Goal: Task Accomplishment & Management: Manage account settings

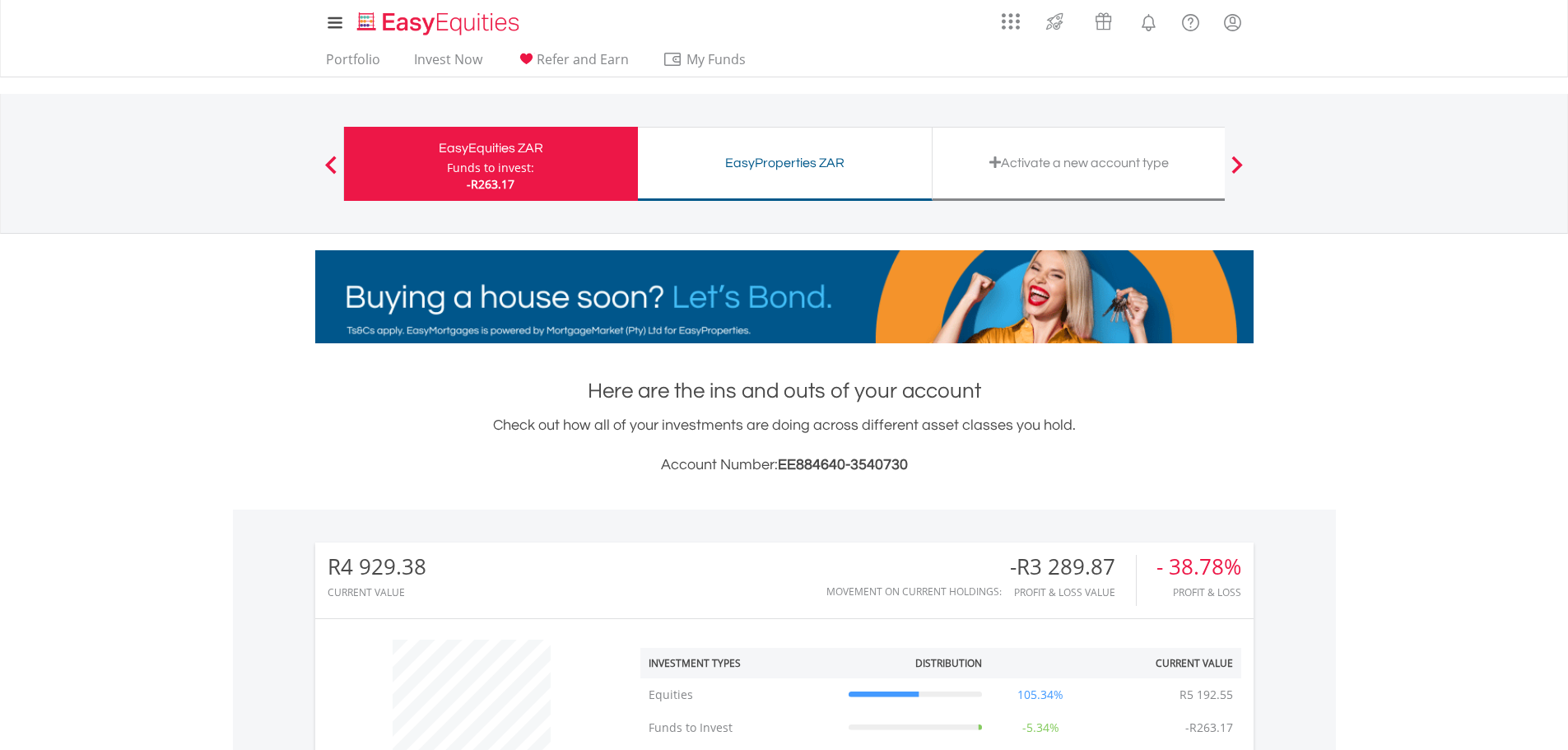
scroll to position [158, 312]
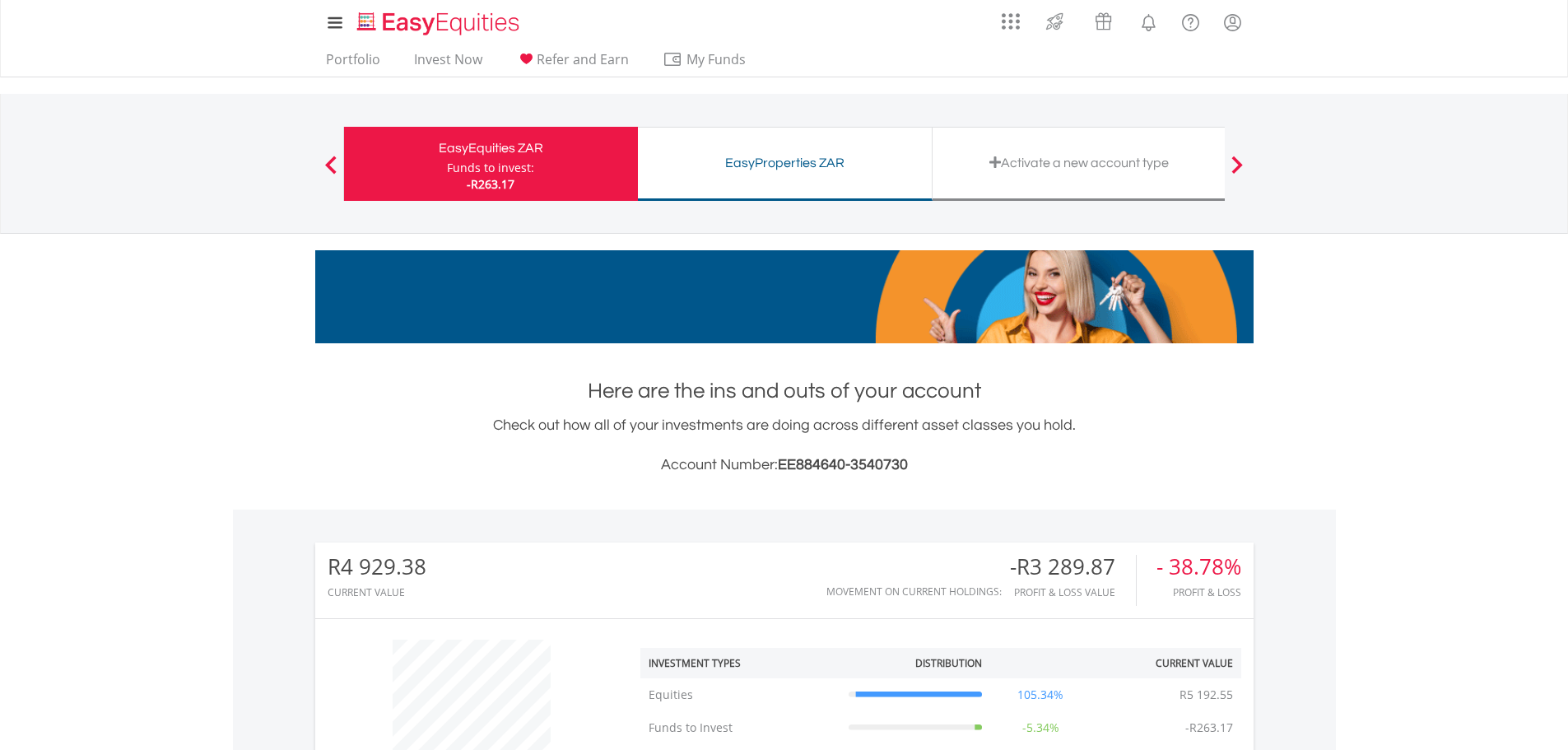
click at [501, 158] on div "EasyEquities ZAR" at bounding box center [491, 148] width 274 height 23
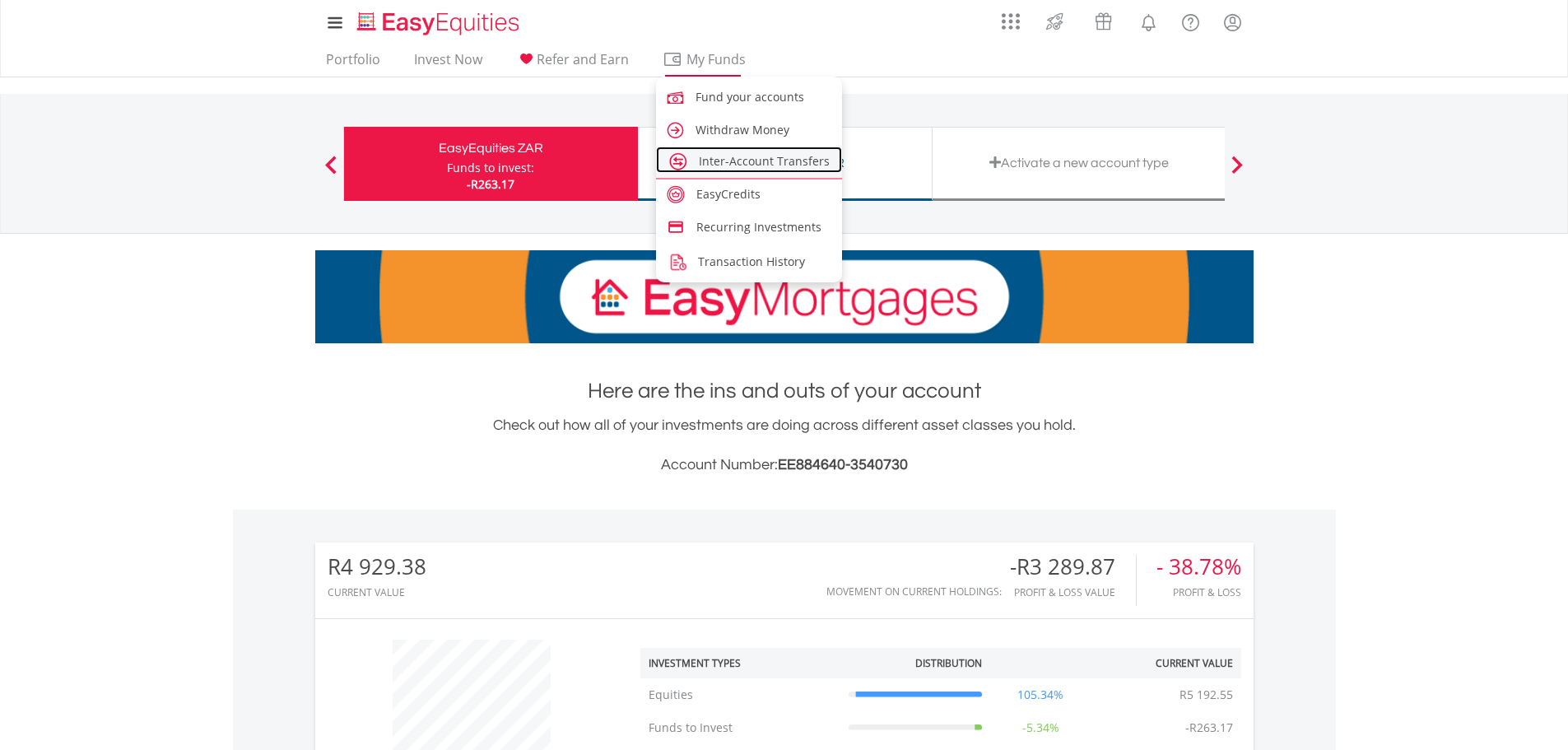
click at [741, 159] on span "Inter-Account Transfers" at bounding box center [764, 161] width 131 height 15
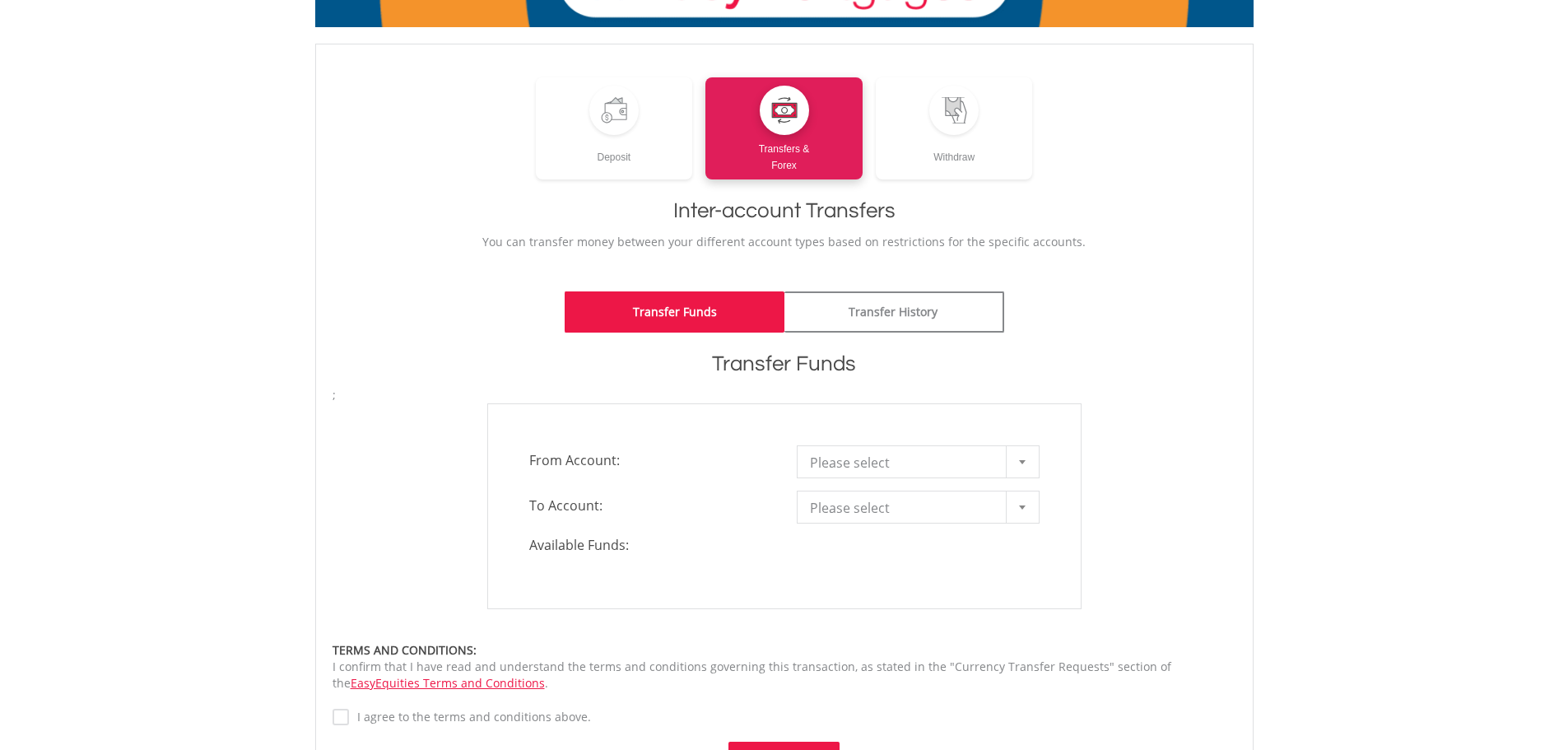
scroll to position [164, 0]
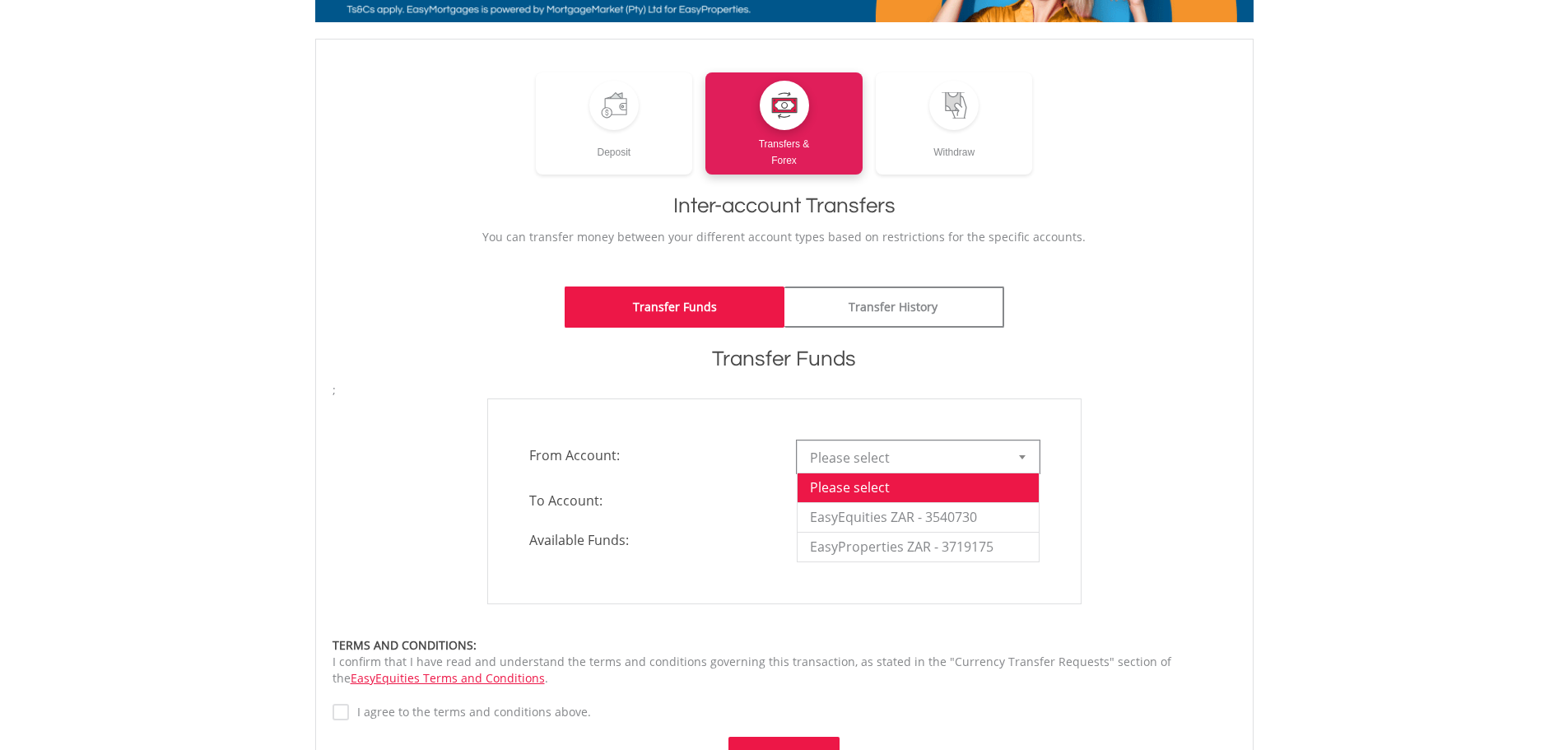
click at [901, 447] on span "Please select" at bounding box center [906, 458] width 192 height 32
click at [947, 547] on li "EasyProperties ZAR - 3719175" at bounding box center [918, 546] width 241 height 30
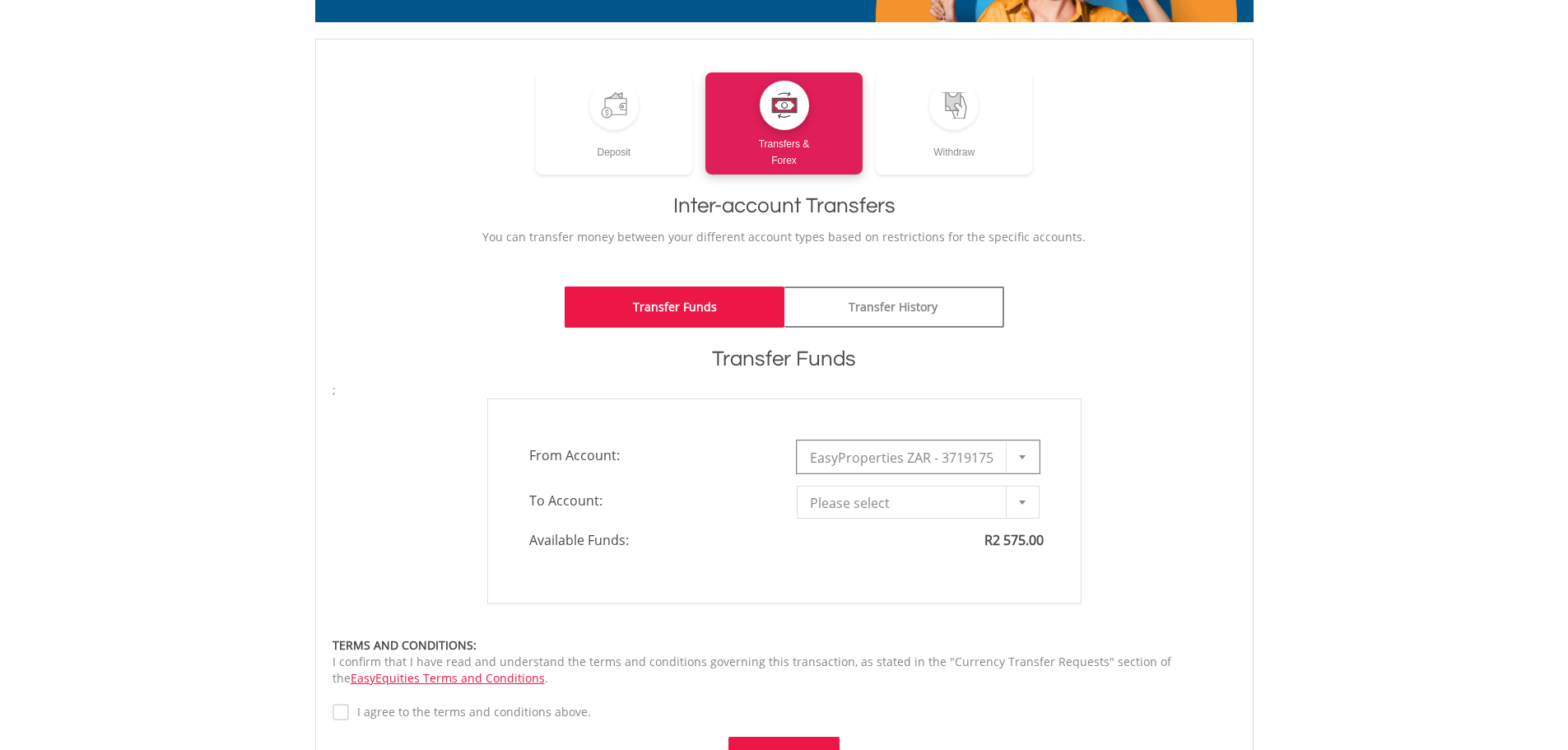
click at [939, 503] on span "Please select" at bounding box center [906, 503] width 192 height 32
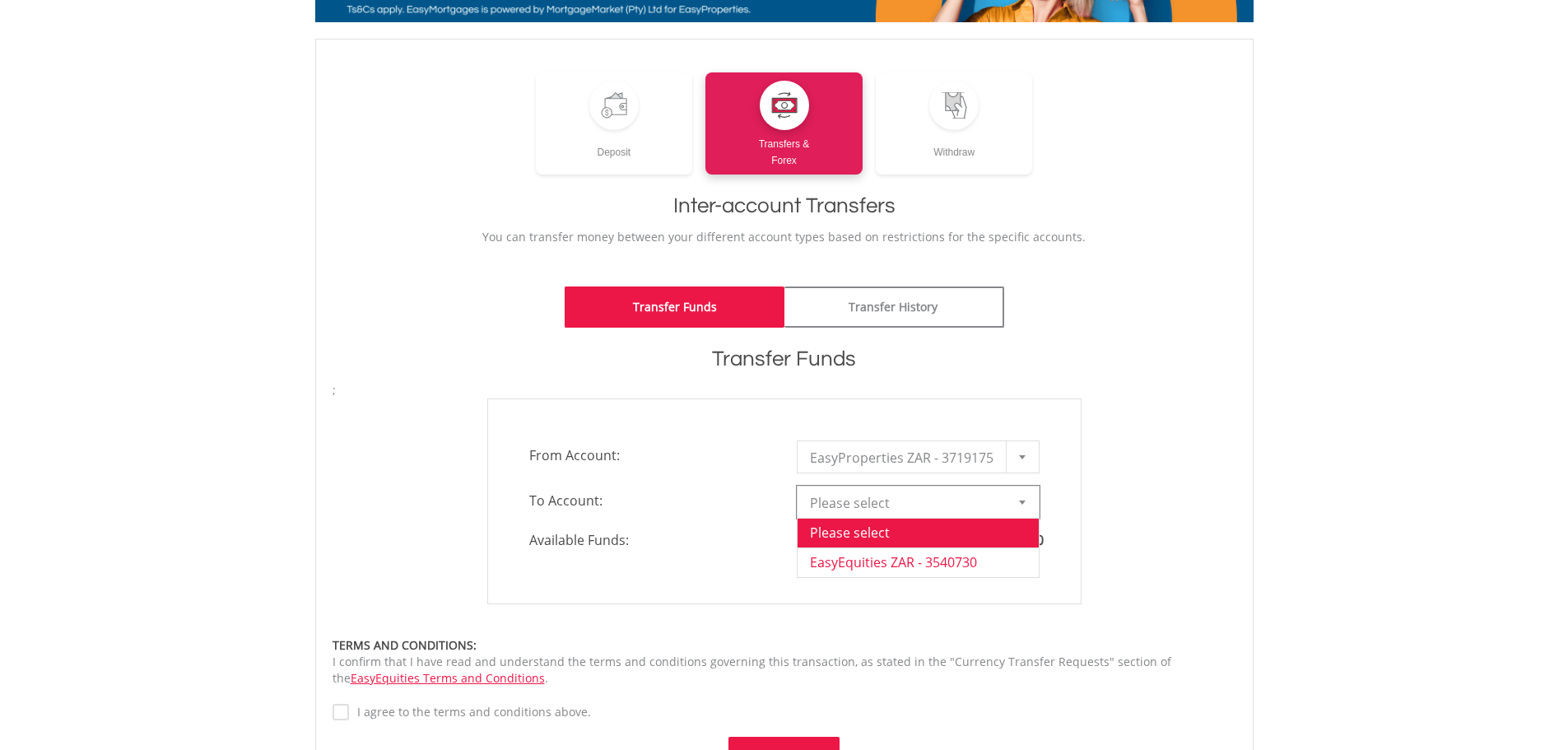
click at [926, 557] on li "EasyEquities ZAR - 3540730" at bounding box center [918, 562] width 241 height 30
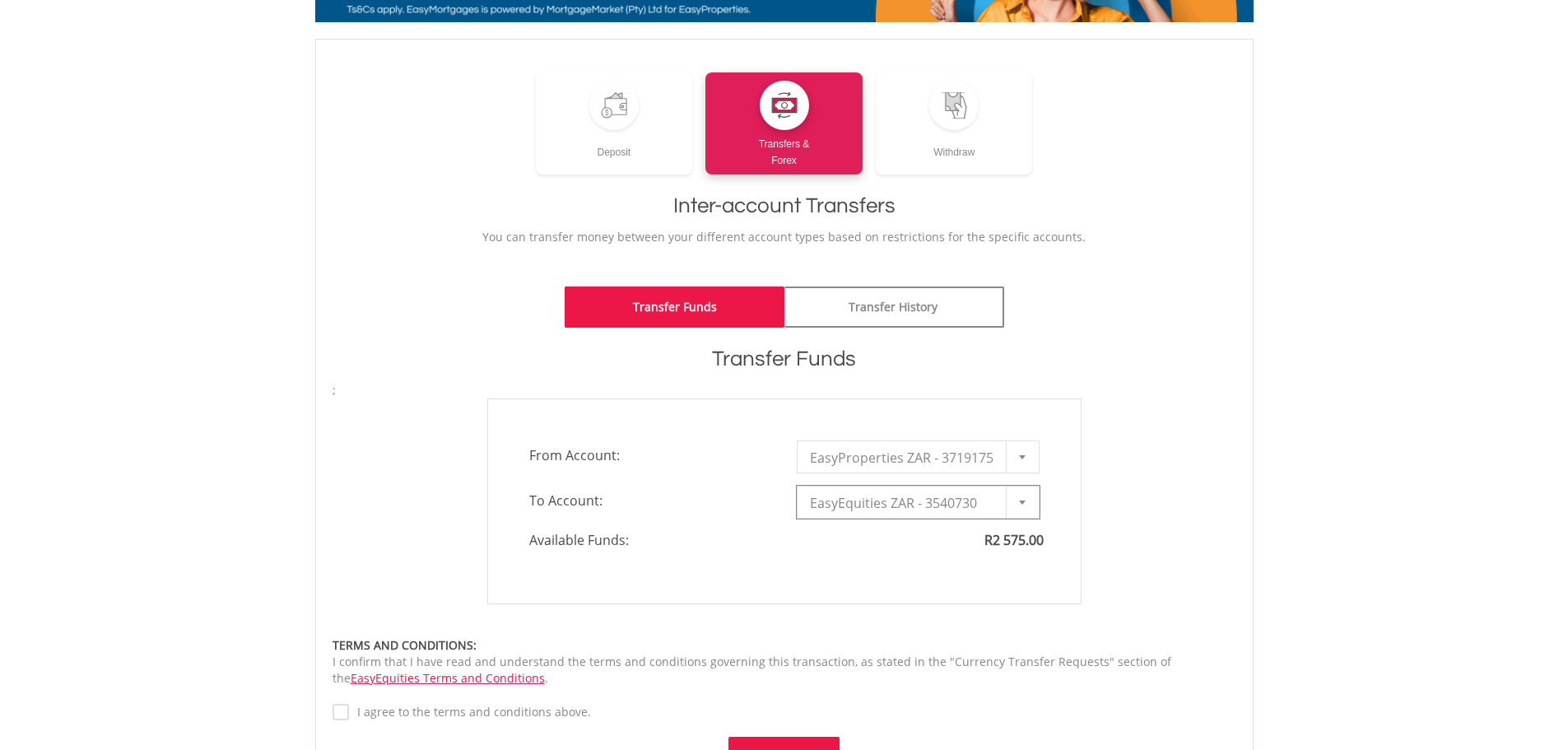
type input "*"
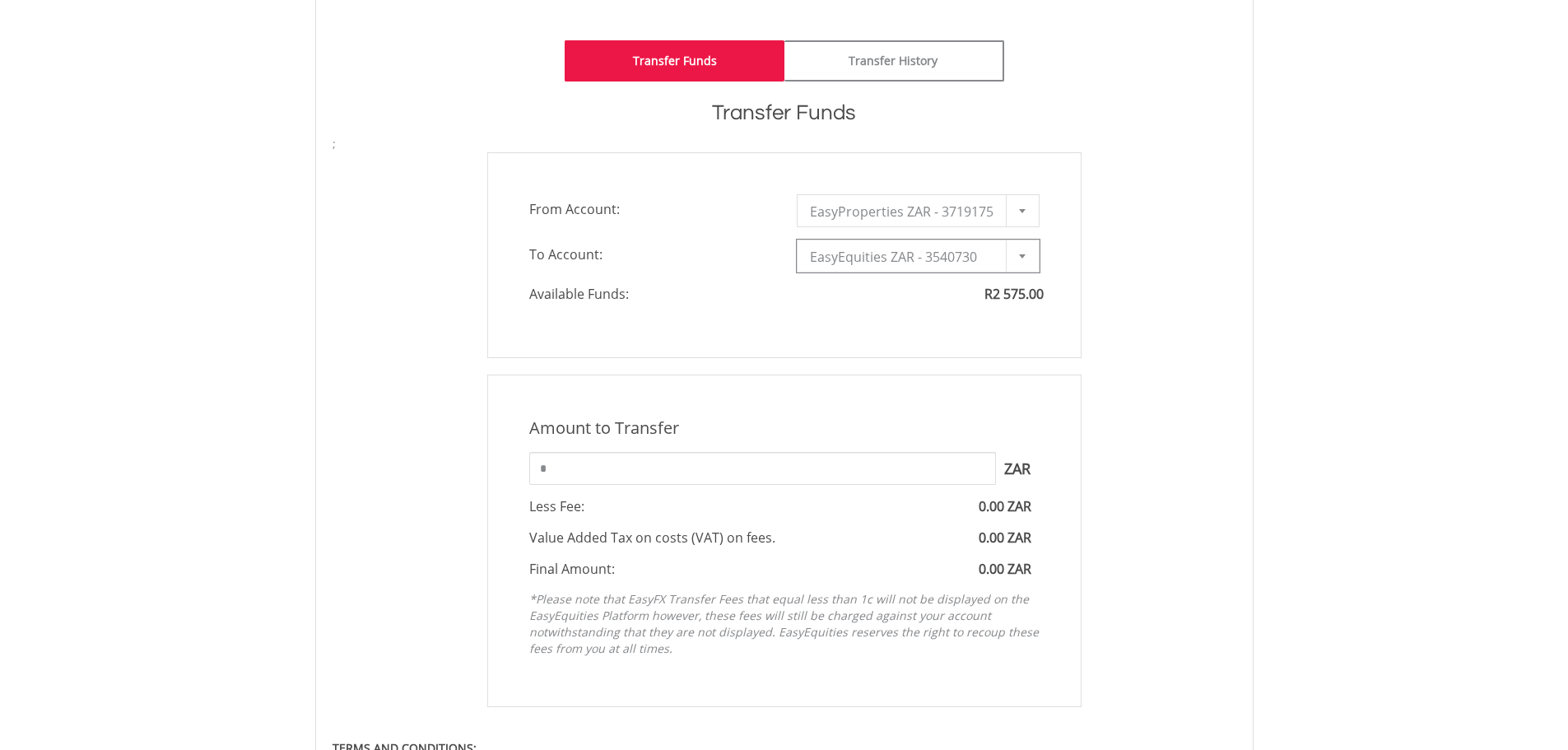
scroll to position [412, 0]
click at [589, 470] on input "*" at bounding box center [763, 467] width 467 height 32
type input "***"
click at [1063, 550] on div "Amount to Transfer 1 ZAR = 1.0000 ZAR *** ZAR You can transfer funds into your …" at bounding box center [784, 540] width 594 height 332
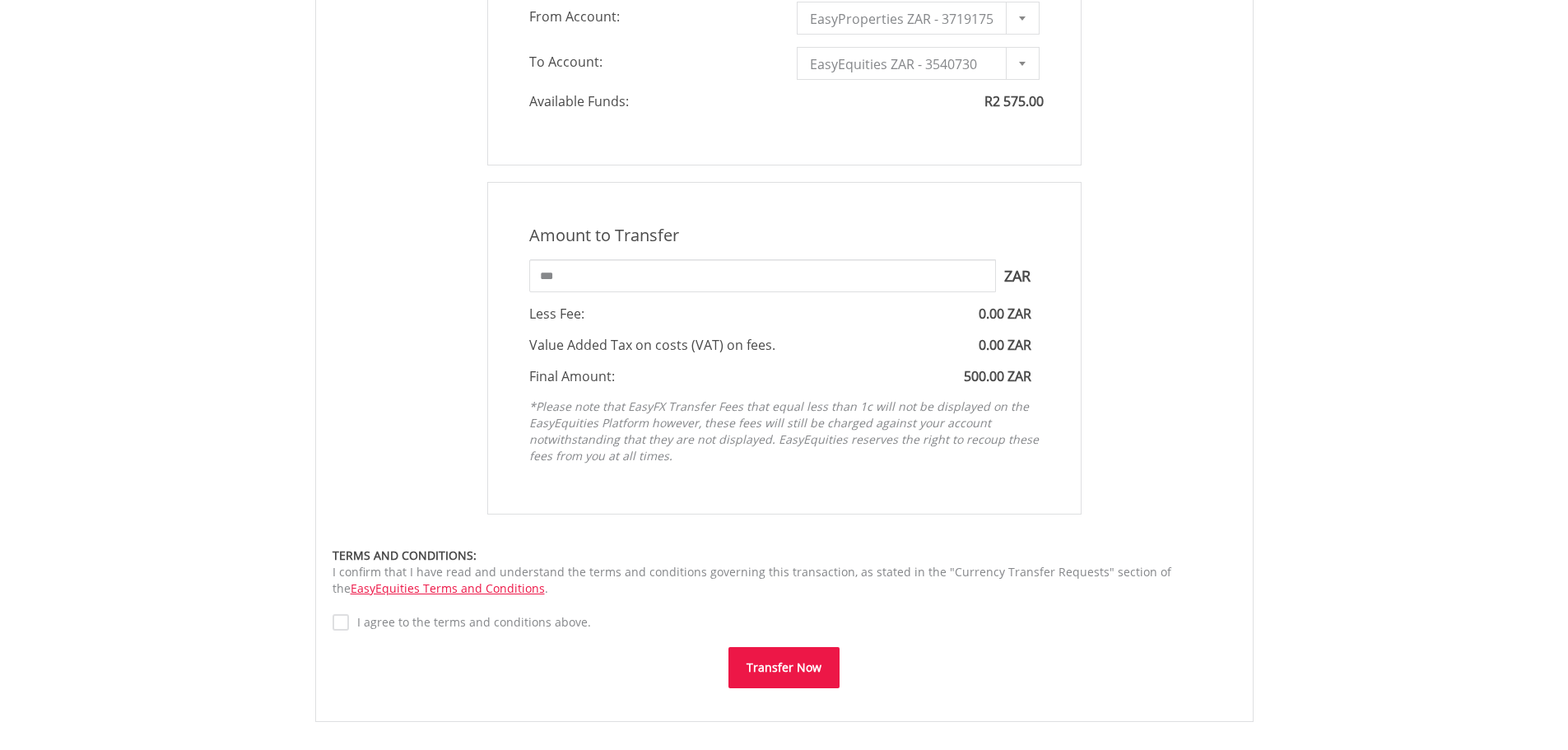
scroll to position [658, 0]
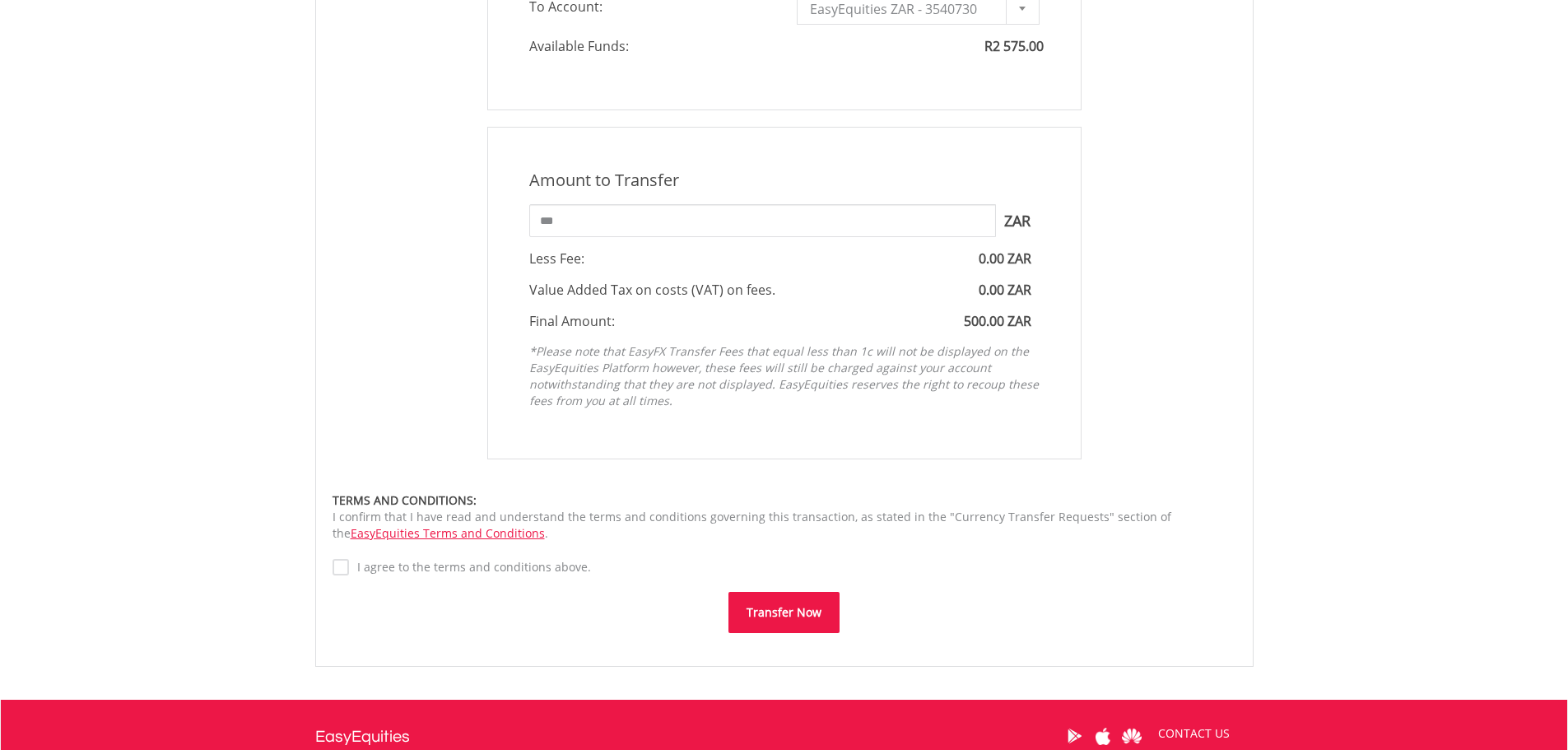
drag, startPoint x: 801, startPoint y: 618, endPoint x: 406, endPoint y: 580, distance: 396.8
click at [487, 587] on div "Amount to Transfer 1 ZAR = 1.0000 ZAR *** ZAR You can transfer funds into your …" at bounding box center [784, 380] width 904 height 506
click at [776, 618] on button "Transfer Now" at bounding box center [784, 612] width 111 height 41
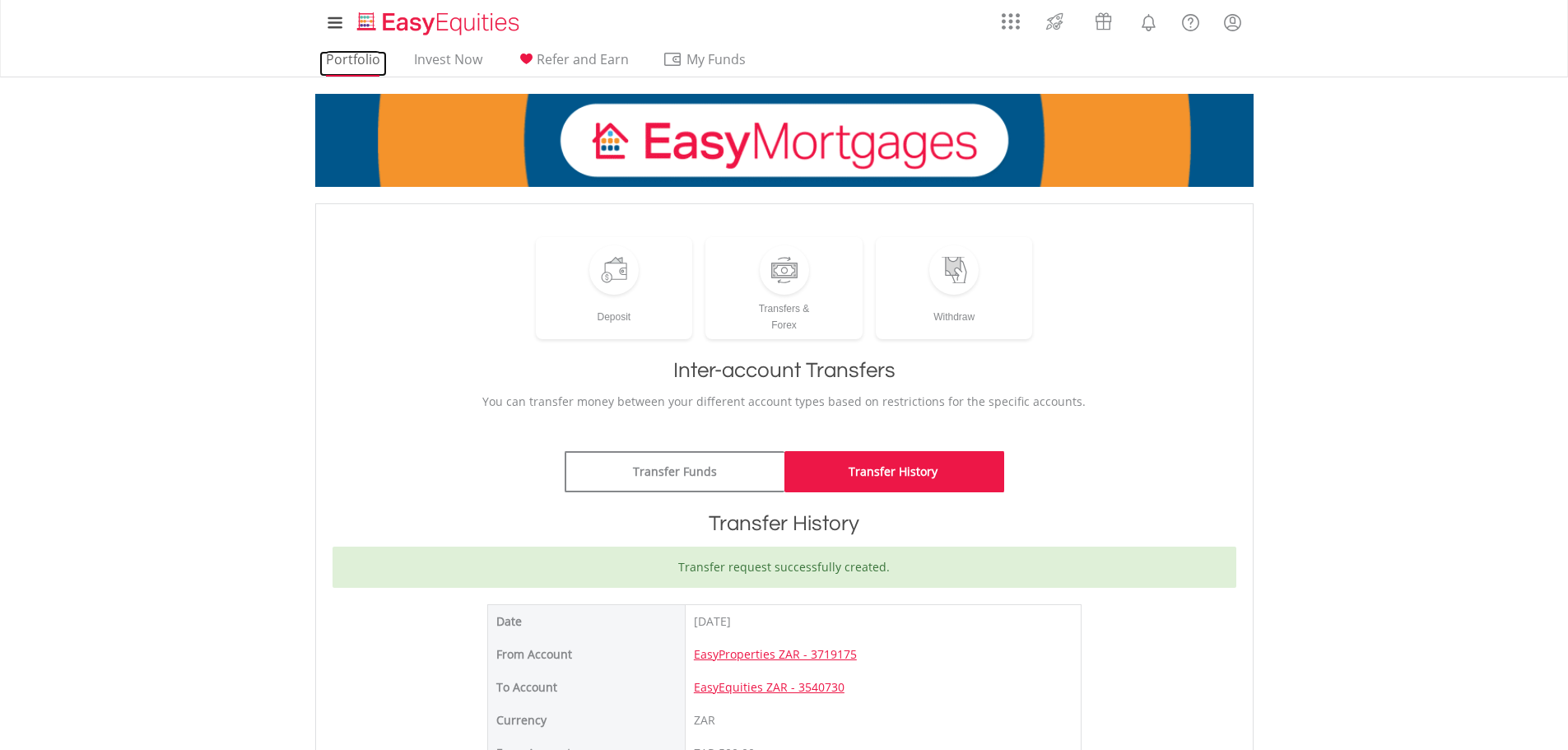
click at [360, 61] on link "Portfolio" at bounding box center [353, 63] width 68 height 26
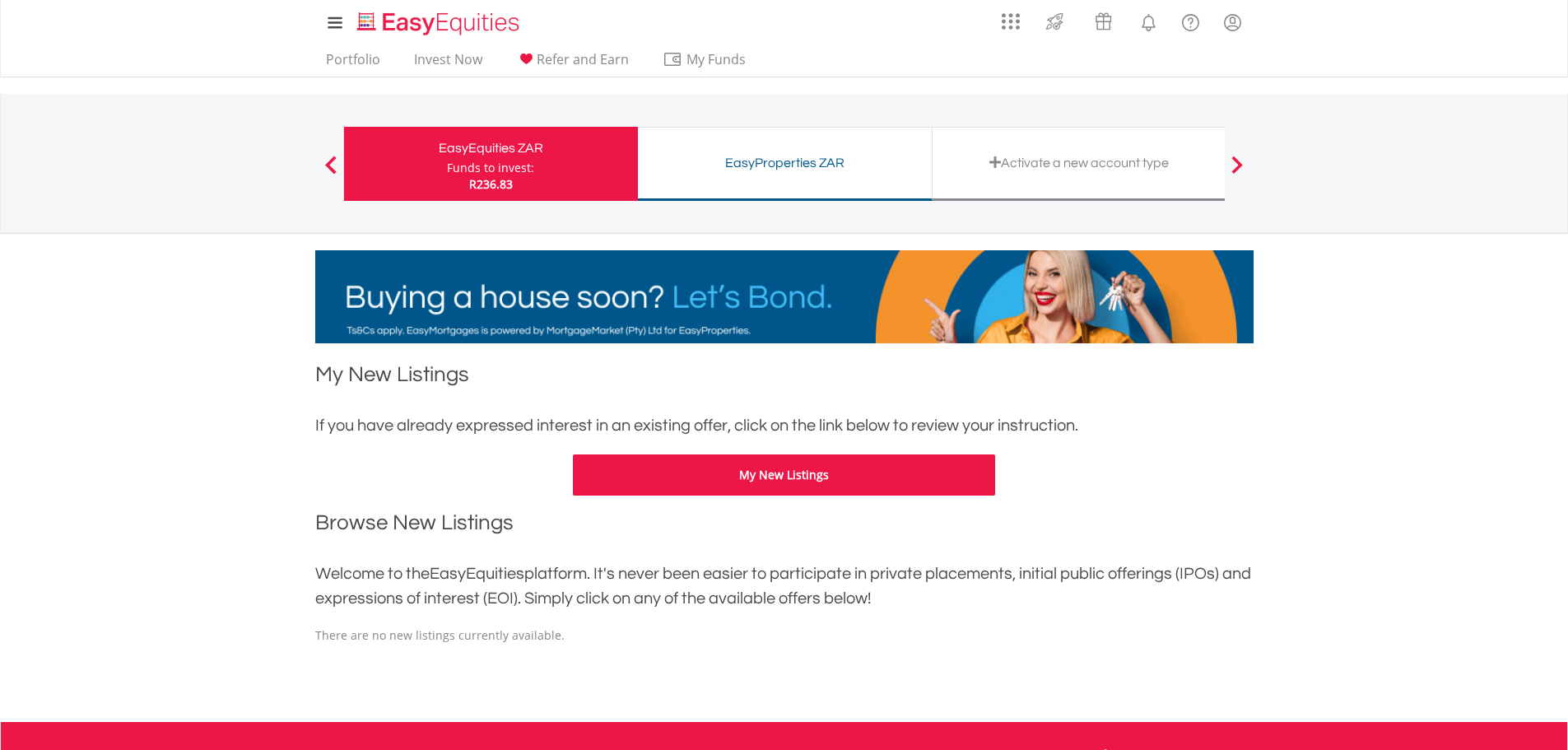
click at [757, 176] on div "EasyProperties ZAR Funds to invest: R236.83" at bounding box center [785, 164] width 294 height 75
